Goal: Transaction & Acquisition: Purchase product/service

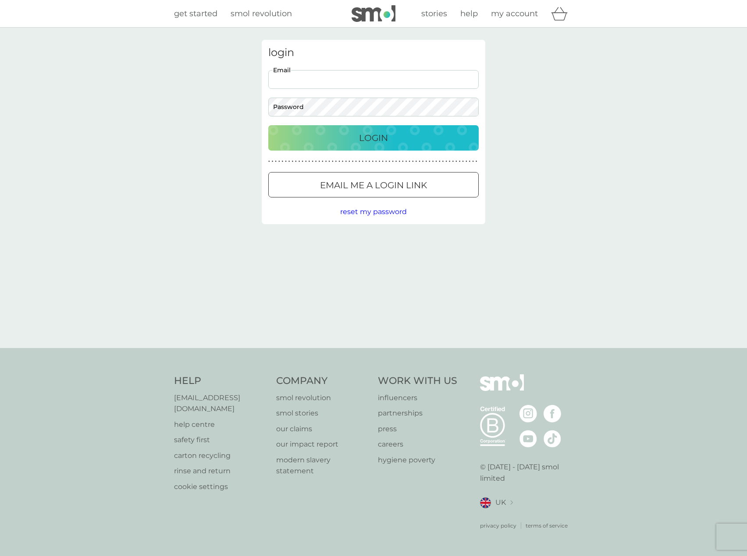
type input "[EMAIL_ADDRESS][DOMAIN_NAME]"
click at [392, 134] on div "Login" at bounding box center [373, 138] width 193 height 14
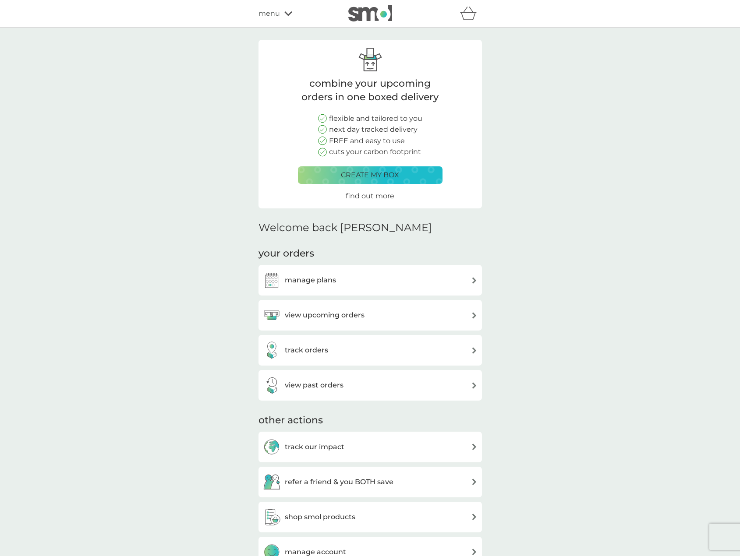
click at [429, 311] on div "view upcoming orders" at bounding box center [370, 316] width 215 height 18
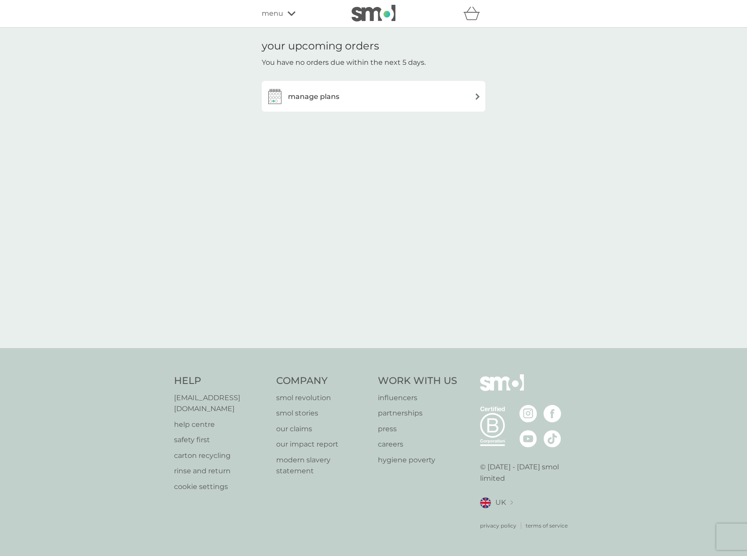
click at [415, 104] on div "manage plans" at bounding box center [373, 97] width 215 height 18
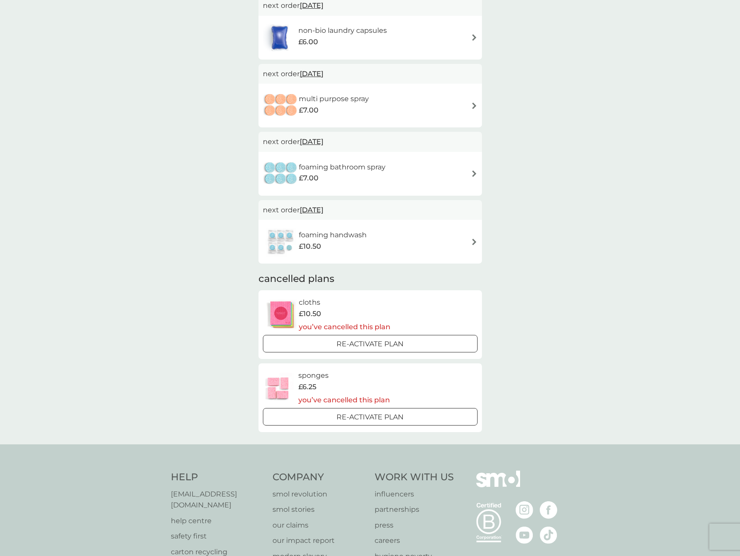
scroll to position [263, 0]
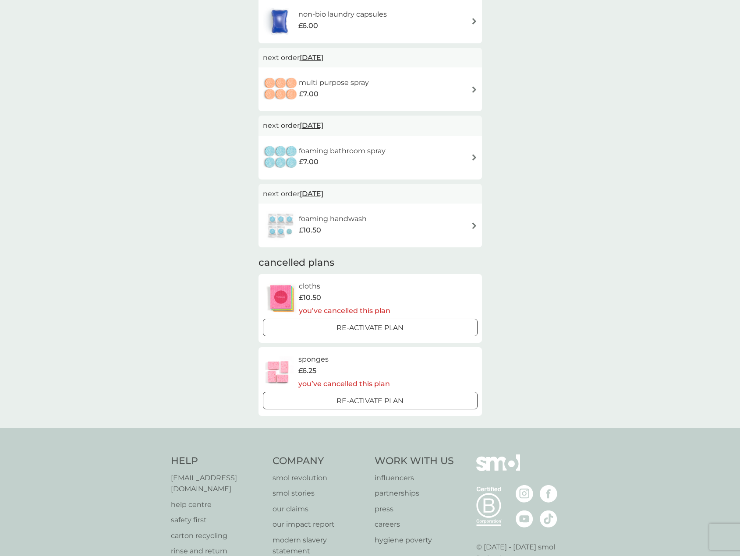
click at [403, 399] on p "Re-activate Plan" at bounding box center [370, 401] width 67 height 11
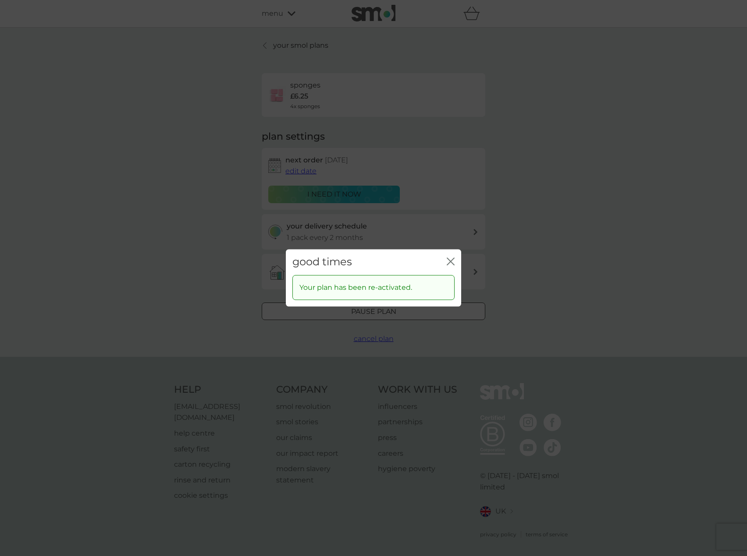
click at [451, 259] on icon "close" at bounding box center [450, 262] width 8 height 8
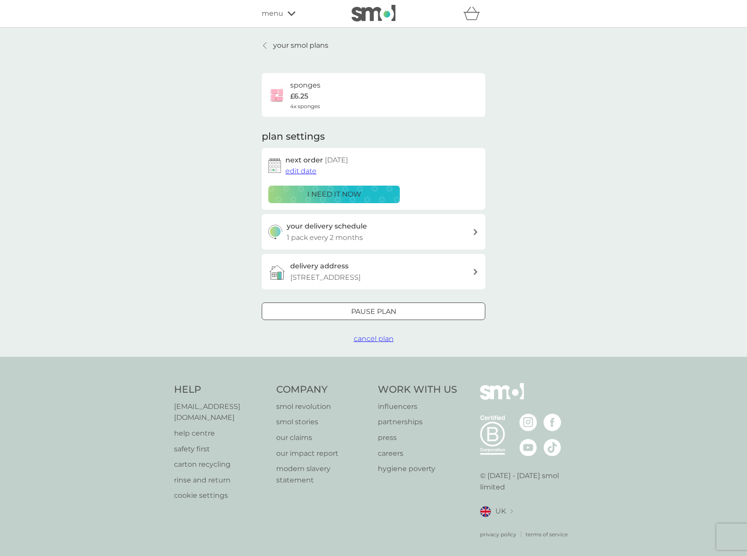
click at [475, 234] on icon at bounding box center [475, 232] width 4 height 6
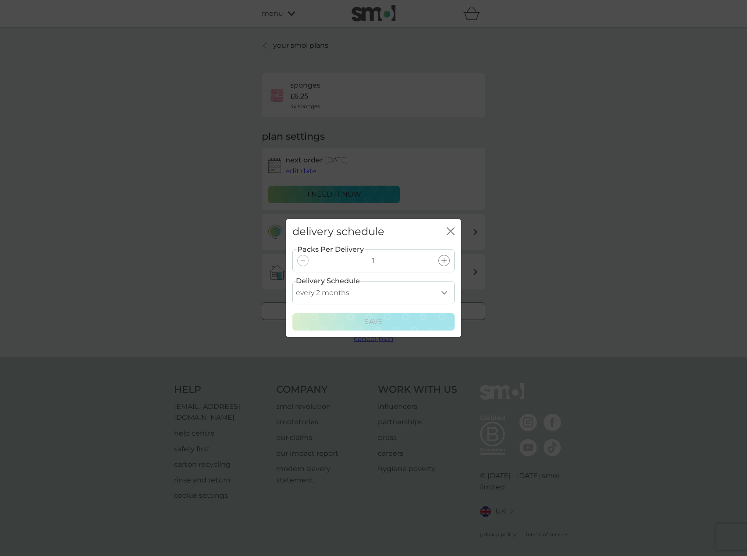
click at [442, 292] on select "every 1 month every 2 months every 3 months every 4 months every 5 months every…" at bounding box center [373, 292] width 162 height 23
select select "4"
click at [292, 281] on select "every 1 month every 2 months every 3 months every 4 months every 5 months every…" at bounding box center [373, 292] width 162 height 23
click at [402, 323] on div "Save" at bounding box center [373, 321] width 151 height 11
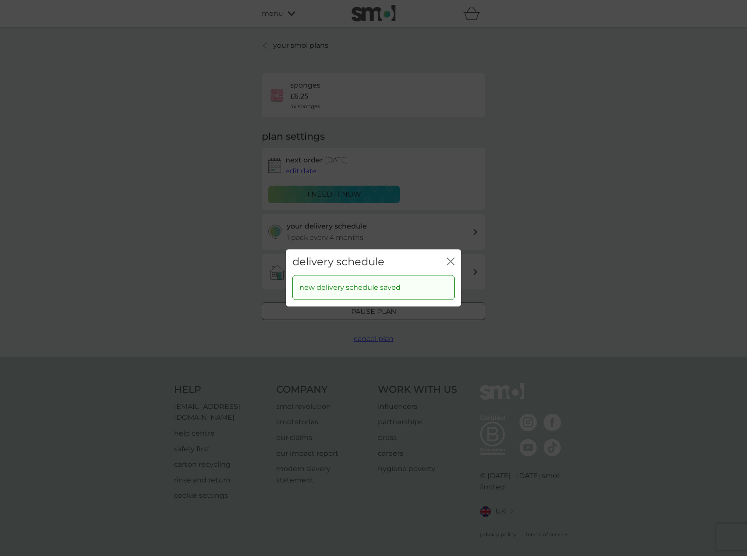
click at [267, 47] on div "delivery schedule close new delivery schedule saved" at bounding box center [373, 278] width 747 height 556
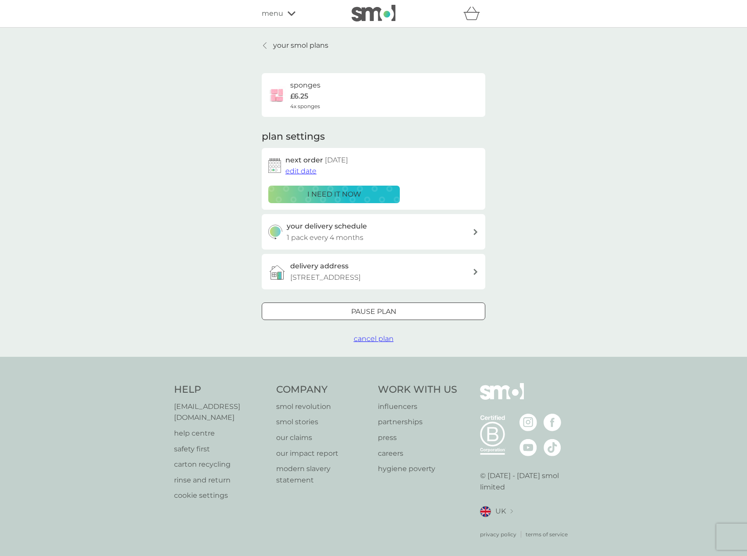
click at [269, 43] on link "your smol plans" at bounding box center [295, 45] width 67 height 11
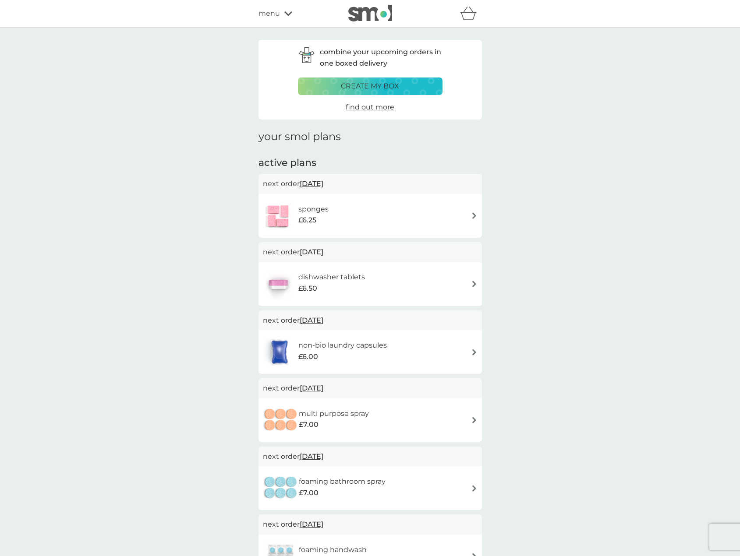
click at [399, 280] on div "dishwasher tablets £6.50" at bounding box center [370, 284] width 215 height 31
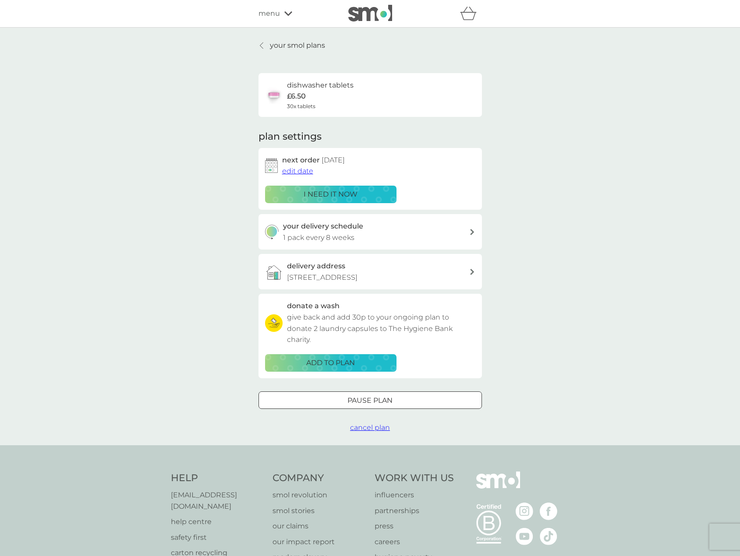
click at [369, 187] on button "i need it now" at bounding box center [330, 195] width 131 height 18
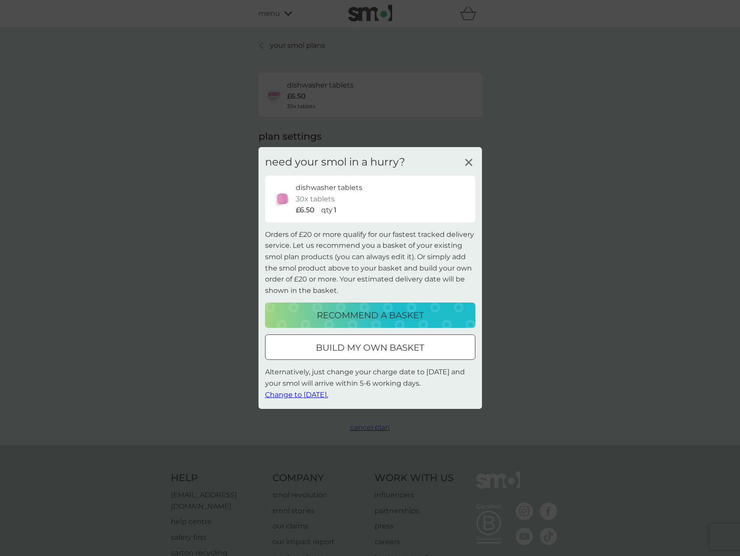
click at [471, 161] on line at bounding box center [468, 162] width 7 height 7
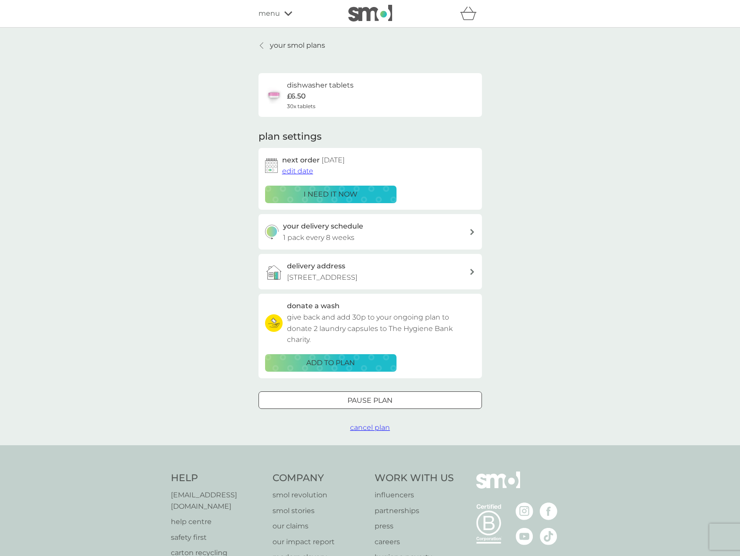
click at [262, 47] on icon at bounding box center [261, 46] width 3 height 6
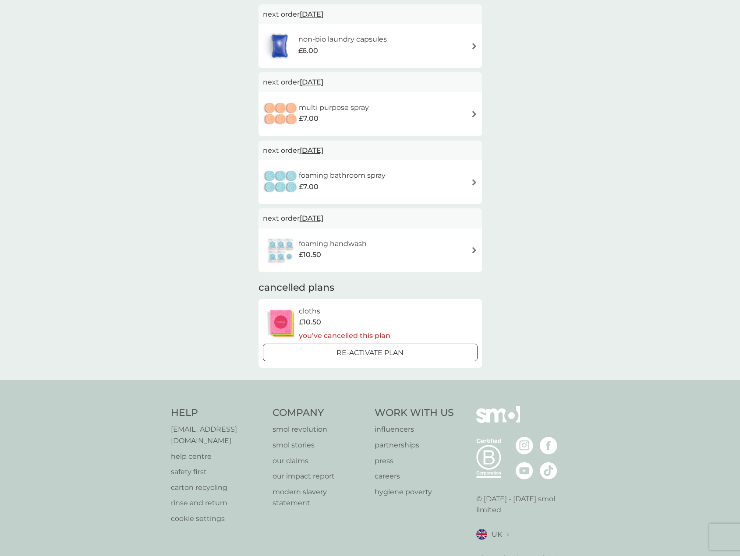
scroll to position [327, 0]
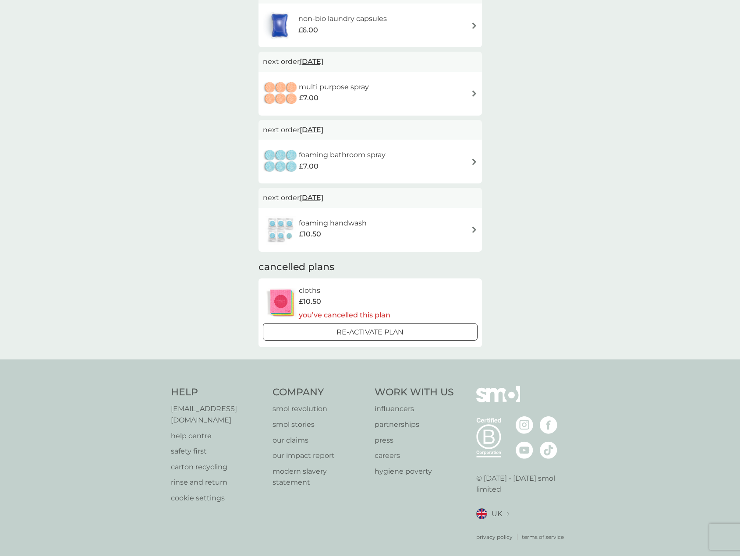
click at [414, 335] on div "Re-activate Plan" at bounding box center [370, 332] width 208 height 11
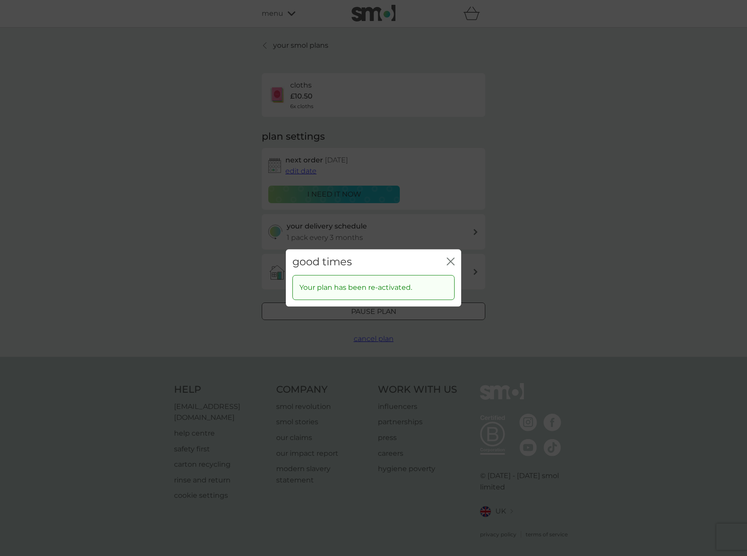
click at [449, 263] on icon "close" at bounding box center [449, 261] width 4 height 7
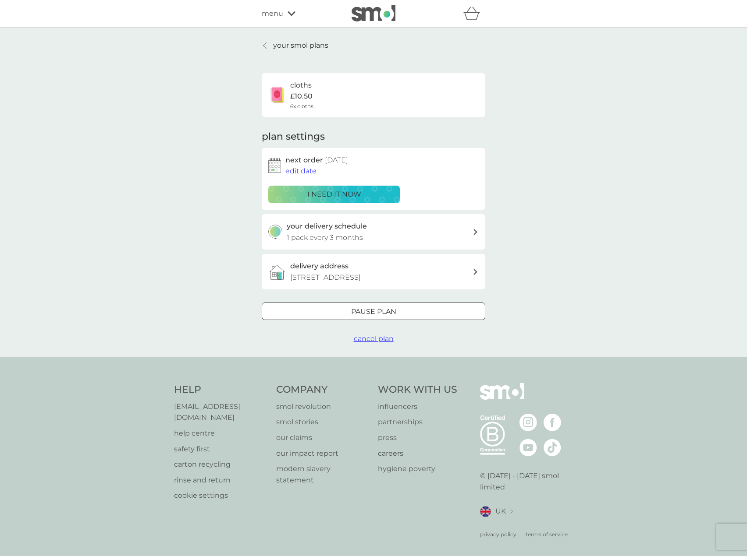
click at [423, 227] on div "your delivery schedule 1 pack every 3 months" at bounding box center [380, 232] width 186 height 22
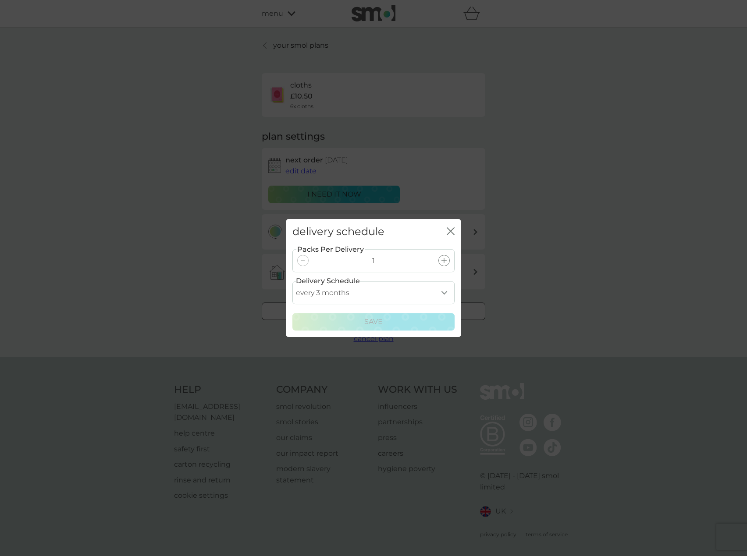
click at [441, 294] on select "every 1 month every 2 months every 3 months every 4 months every 5 months every…" at bounding box center [373, 292] width 162 height 23
select select "4"
click at [292, 281] on select "every 1 month every 2 months every 3 months every 4 months every 5 months every…" at bounding box center [373, 292] width 162 height 23
click at [418, 316] on button "Save" at bounding box center [373, 322] width 162 height 18
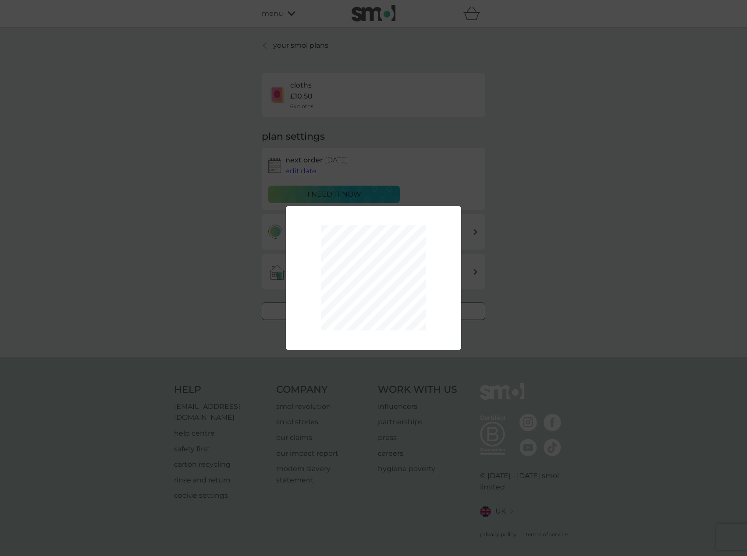
click at [290, 67] on div "Packs Per Delivery 1 Delivery Schedule every 1 month every 2 months every 3 mon…" at bounding box center [373, 278] width 747 height 556
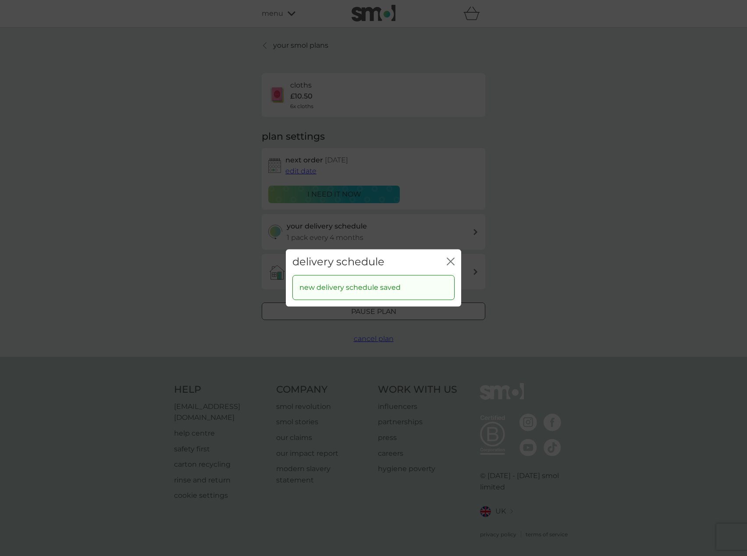
click at [281, 50] on div "delivery schedule close new delivery schedule saved" at bounding box center [373, 278] width 747 height 556
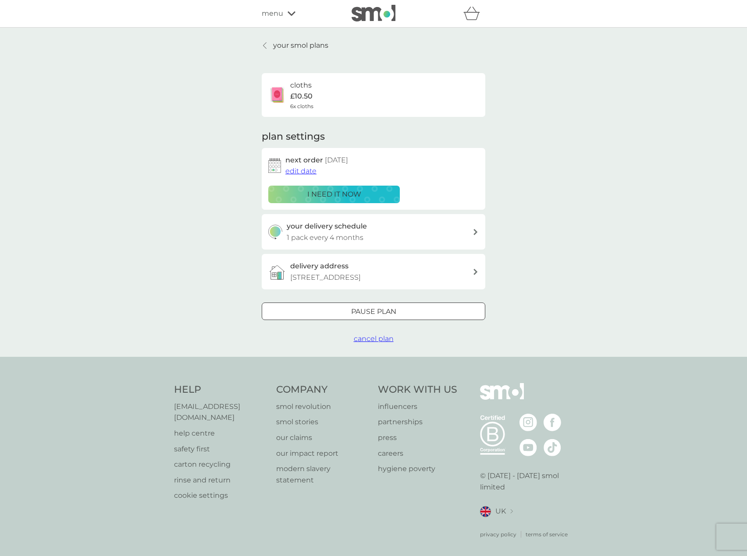
click at [279, 47] on p "your smol plans" at bounding box center [300, 45] width 55 height 11
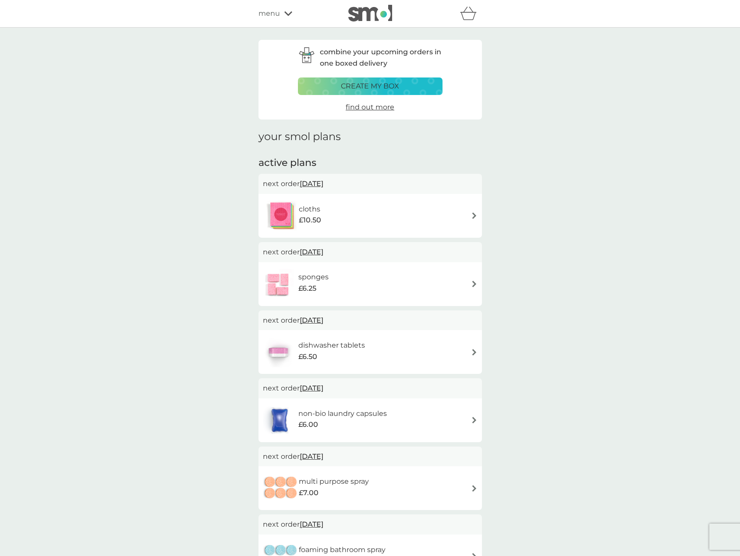
click at [411, 352] on div "dishwasher tablets £6.50" at bounding box center [370, 352] width 215 height 31
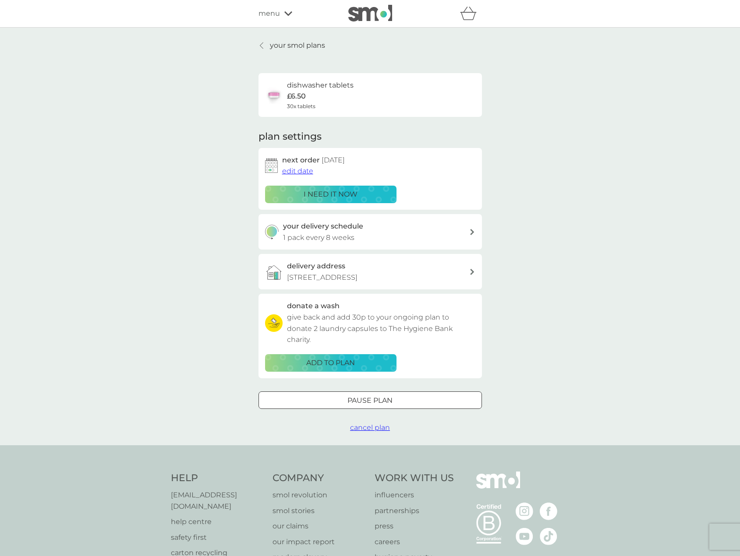
click at [380, 196] on div "i need it now" at bounding box center [331, 194] width 120 height 11
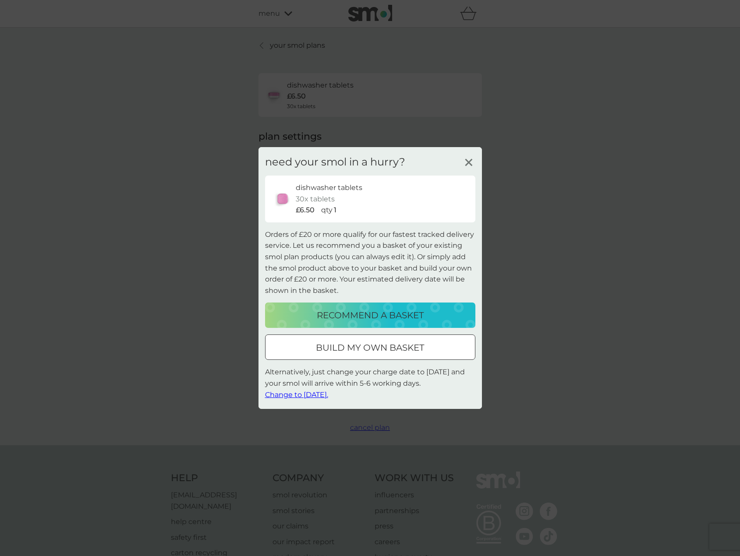
click at [399, 313] on p "recommend a basket" at bounding box center [370, 315] width 107 height 14
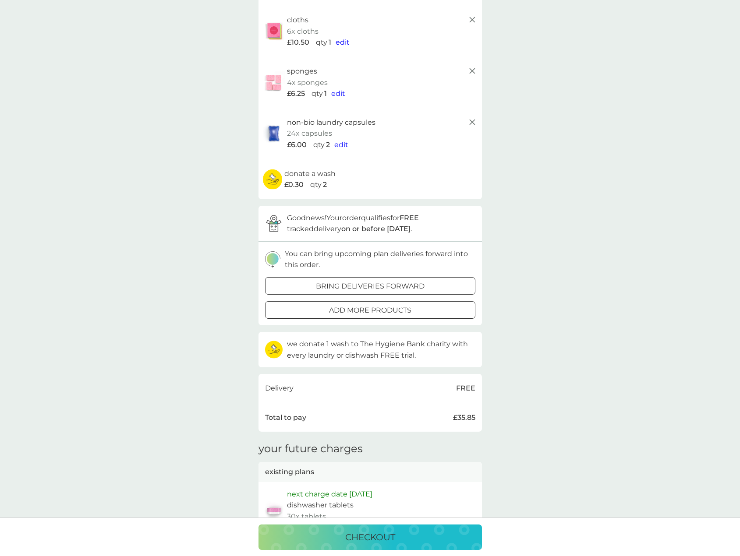
scroll to position [131, 0]
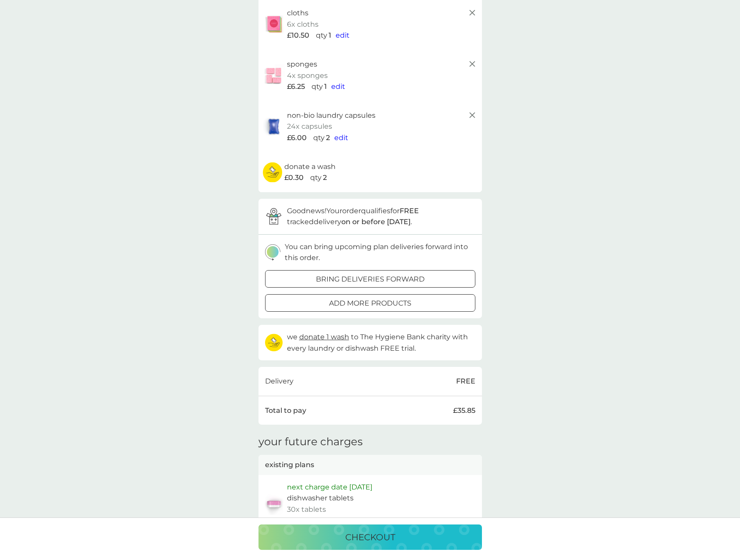
click at [409, 533] on div "checkout" at bounding box center [370, 538] width 206 height 14
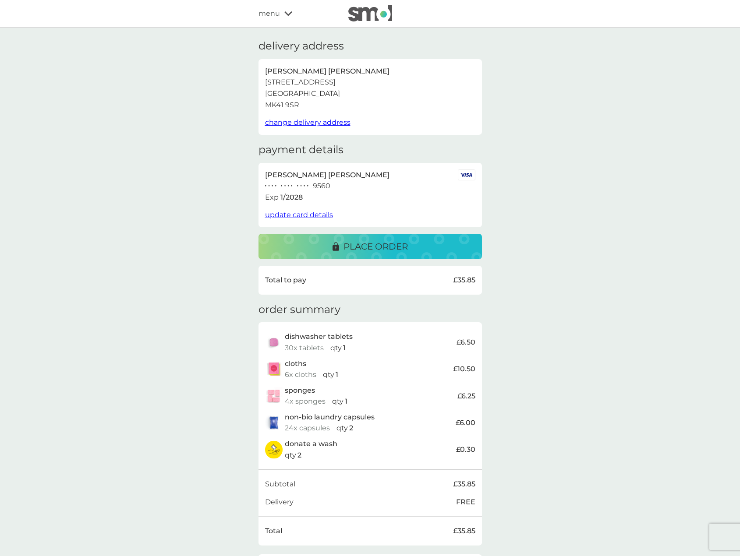
click at [402, 248] on p "place order" at bounding box center [376, 247] width 64 height 14
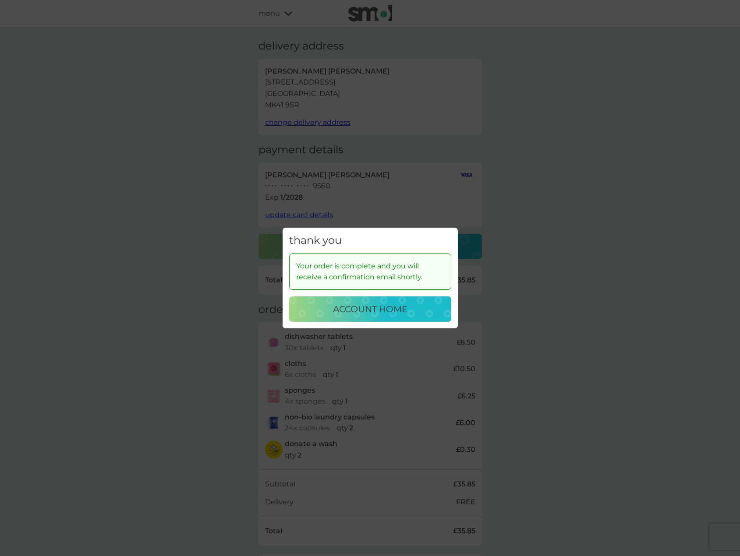
click at [385, 317] on button "account home" at bounding box center [370, 309] width 162 height 25
